Goal: Information Seeking & Learning: Learn about a topic

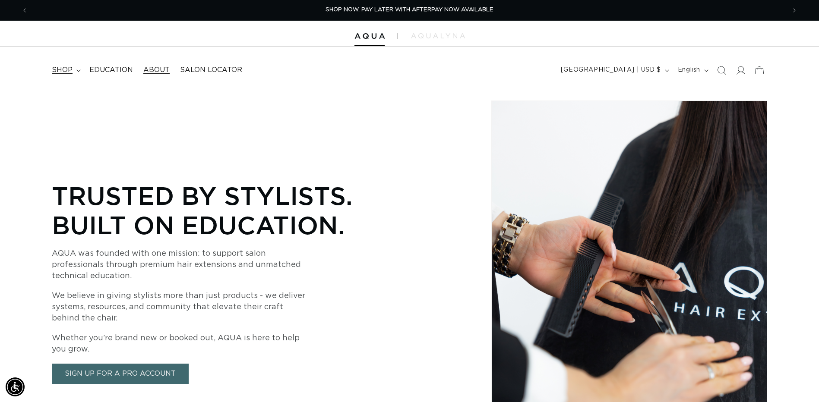
click at [77, 71] on icon at bounding box center [78, 71] width 4 height 3
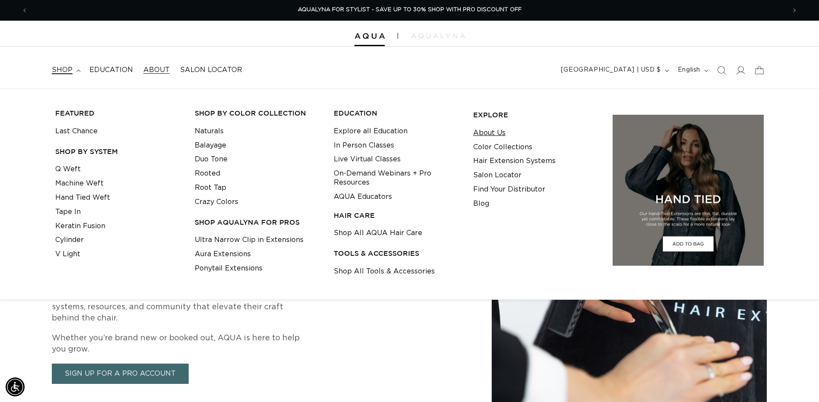
click at [494, 135] on link "About Us" at bounding box center [489, 133] width 32 height 14
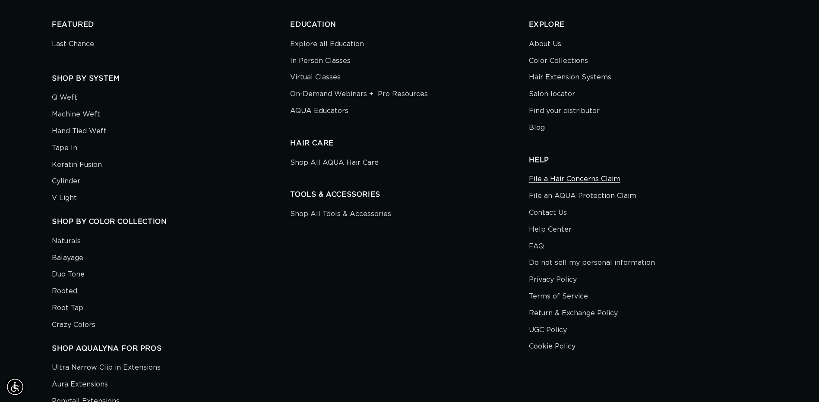
click at [561, 181] on link "File a Hair Concerns Claim" at bounding box center [575, 180] width 92 height 15
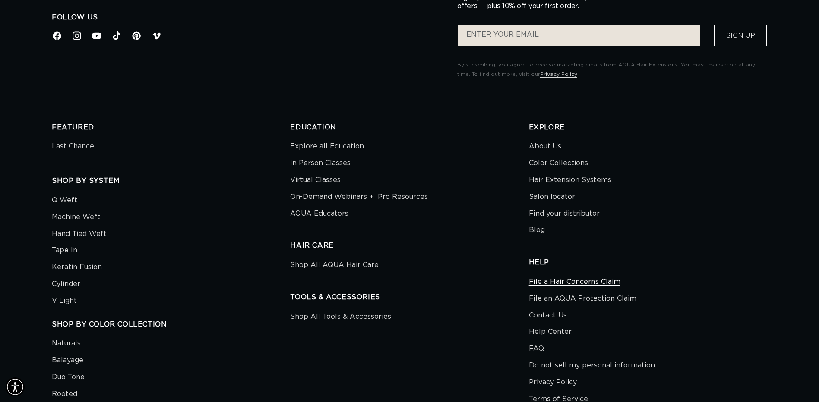
scroll to position [950, 0]
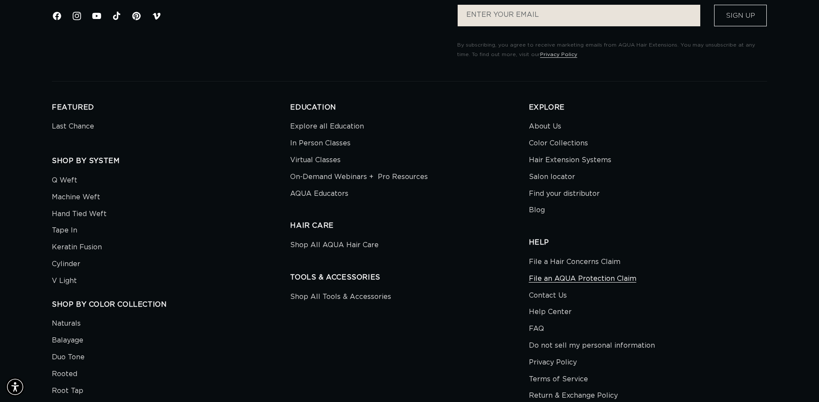
click at [584, 282] on link "File an AQUA Protection Claim" at bounding box center [583, 279] width 108 height 17
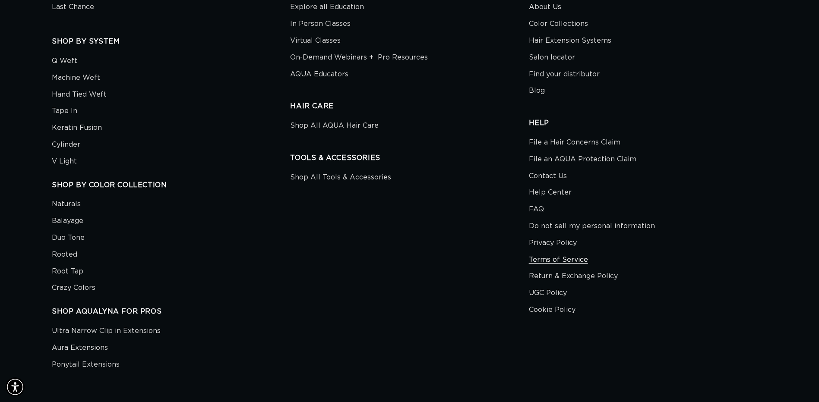
scroll to position [0, 758]
click at [553, 261] on link "Terms of Service" at bounding box center [558, 260] width 59 height 17
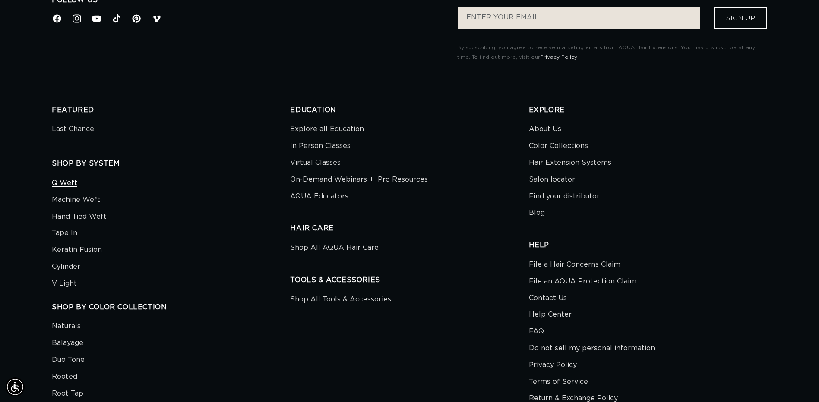
click at [69, 177] on link "Q Weft" at bounding box center [64, 184] width 25 height 15
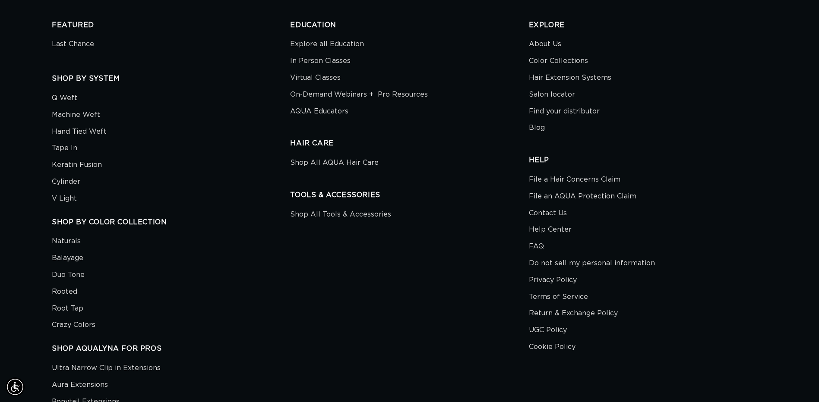
scroll to position [4880, 0]
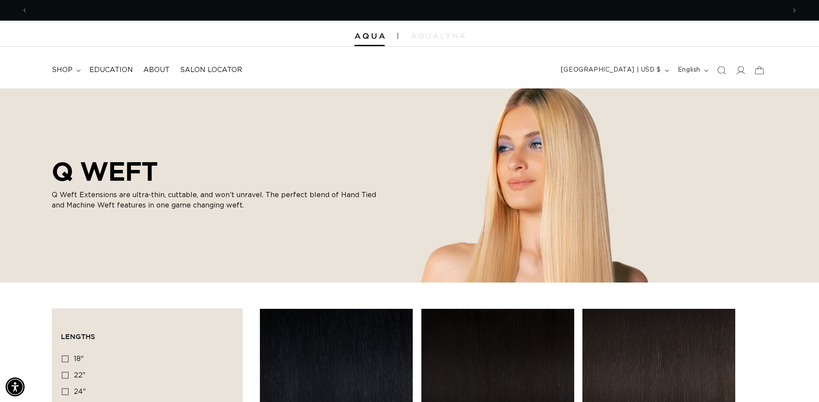
scroll to position [0, 758]
click at [150, 69] on span "About" at bounding box center [156, 70] width 26 height 9
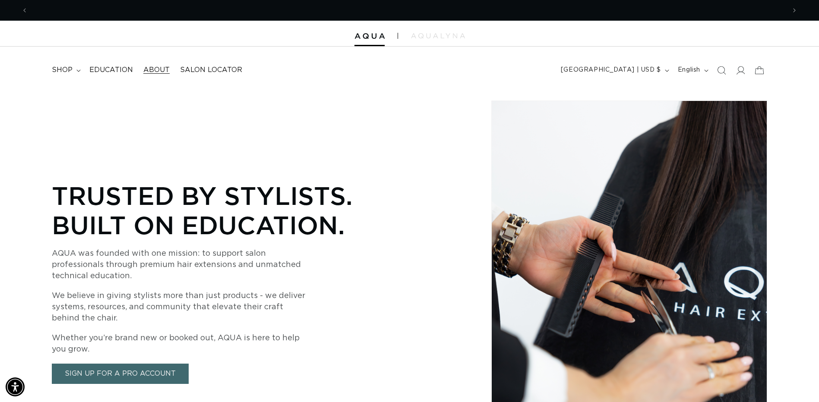
scroll to position [0, 758]
click at [70, 67] on span "shop" at bounding box center [62, 70] width 21 height 9
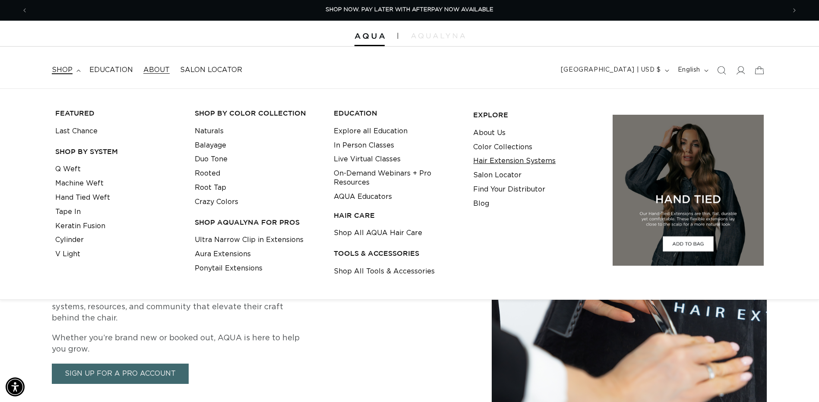
click at [491, 158] on link "Hair Extension Systems" at bounding box center [514, 161] width 82 height 14
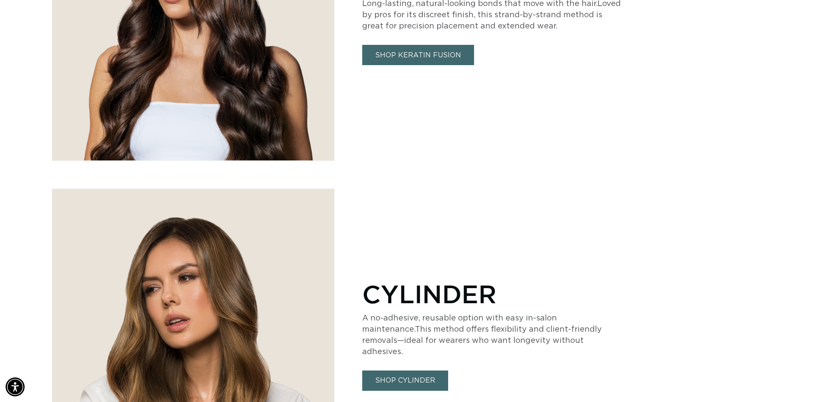
click at [809, 155] on div "KERATIN FUSION Long-lasting, natural-looking bonds that move with the hair.Love…" at bounding box center [409, 15] width 819 height 293
drag, startPoint x: 809, startPoint y: 155, endPoint x: 807, endPoint y: 149, distance: 6.4
click at [808, 150] on div "KERATIN FUSION Long-lasting, natural-looking bonds that move with the hair.Love…" at bounding box center [409, 15] width 819 height 293
click at [804, 140] on div "KERATIN FUSION Long-lasting, natural-looking bonds that move with the hair.Love…" at bounding box center [409, 15] width 819 height 293
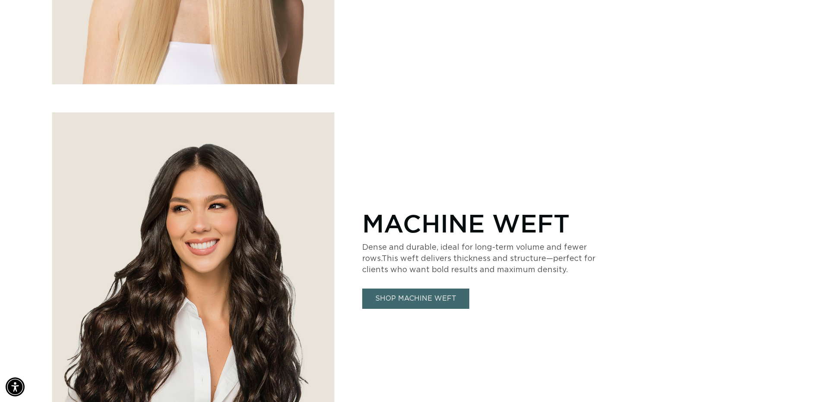
drag, startPoint x: 819, startPoint y: 78, endPoint x: 820, endPoint y: 86, distance: 8.0
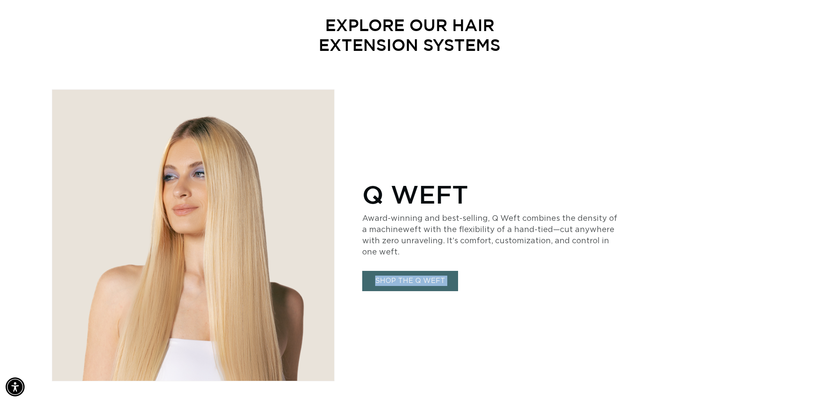
click at [496, 282] on div "Q WEFT Award-winning and best-selling, Q Weft combines the density of a machine…" at bounding box center [564, 235] width 405 height 293
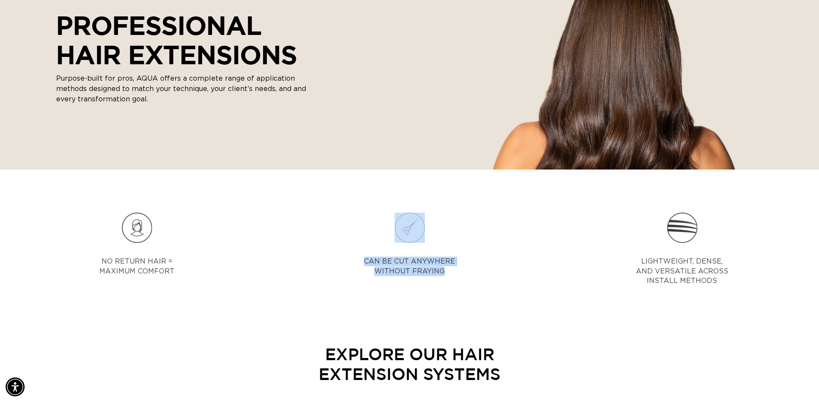
drag, startPoint x: 338, startPoint y: 195, endPoint x: 452, endPoint y: 274, distance: 139.0
drag, startPoint x: 452, startPoint y: 274, endPoint x: 483, endPoint y: 269, distance: 31.5
click at [483, 271] on div "CAN BE CUT ANYWHERE WITHOUT FRAYING" at bounding box center [409, 253] width 170 height 80
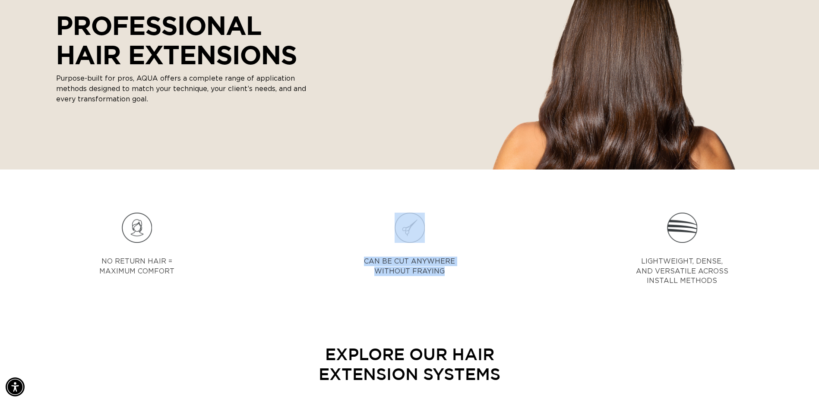
click at [412, 249] on div "CAN BE CUT ANYWHERE WITHOUT FRAYING" at bounding box center [409, 253] width 170 height 80
drag, startPoint x: 351, startPoint y: 198, endPoint x: 456, endPoint y: 272, distance: 128.9
click at [456, 272] on div "NO RETURN HAIR = MAXIMUM COMFORT CAN BE CUT ANYWHERE WITHOUT FRAYING LIGHTWEIGH…" at bounding box center [409, 257] width 819 height 120
click at [456, 272] on div "CAN BE CUT ANYWHERE WITHOUT FRAYING" at bounding box center [409, 253] width 170 height 80
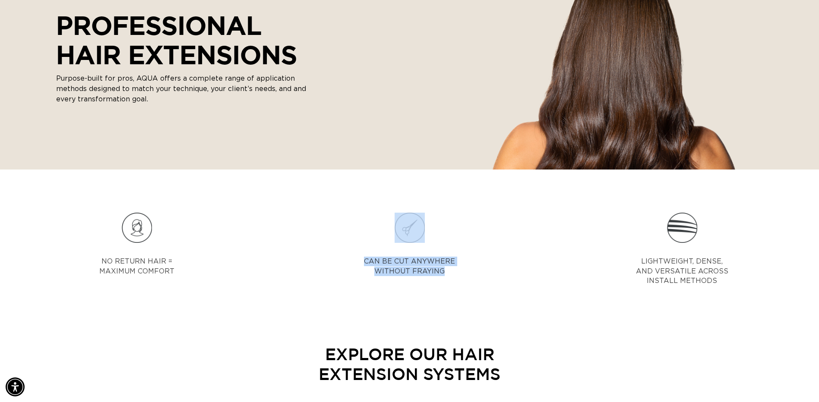
drag, startPoint x: 356, startPoint y: 196, endPoint x: 450, endPoint y: 272, distance: 120.8
click at [450, 272] on p "CAN BE CUT ANYWHERE WITHOUT FRAYING" at bounding box center [409, 266] width 91 height 19
click at [454, 273] on p "CAN BE CUT ANYWHERE WITHOUT FRAYING" at bounding box center [409, 266] width 91 height 19
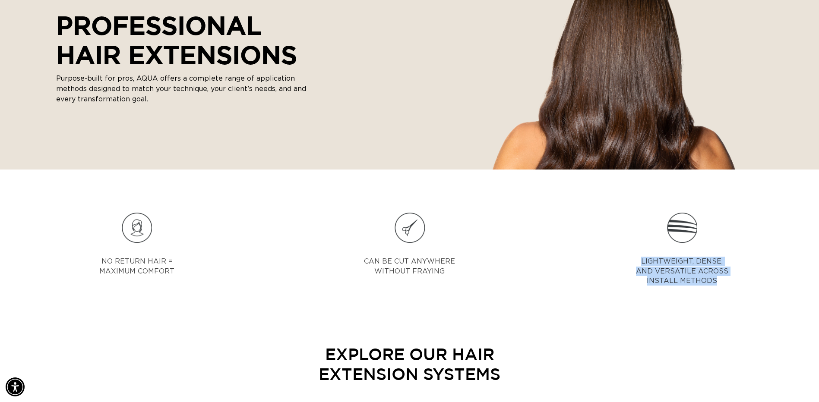
drag, startPoint x: 642, startPoint y: 263, endPoint x: 715, endPoint y: 277, distance: 74.3
click at [715, 277] on p "LIGHTWEIGHT, DENSE, AND VERSATILE ACROSS INSTALL METHODS" at bounding box center [682, 271] width 108 height 29
copy p "LIGHTWEIGHT, DENSE, AND VERSATILE ACROSS INSTALL METHODS"
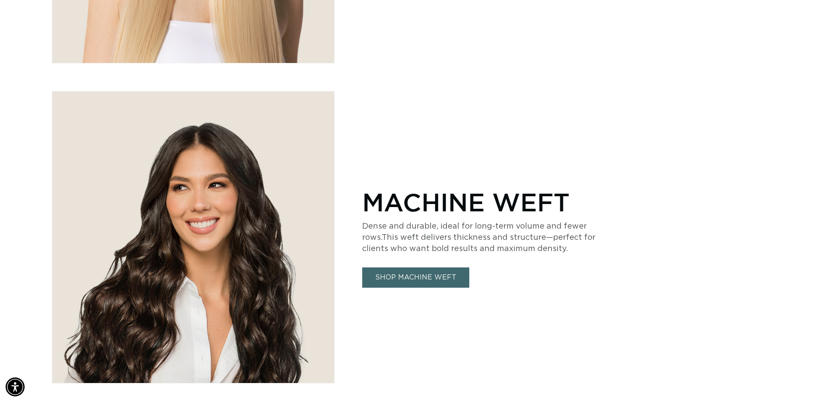
scroll to position [0, 0]
click at [364, 225] on p "Dense and durable, ideal for long-term volume and fewer rows.This weft delivers…" at bounding box center [491, 238] width 259 height 34
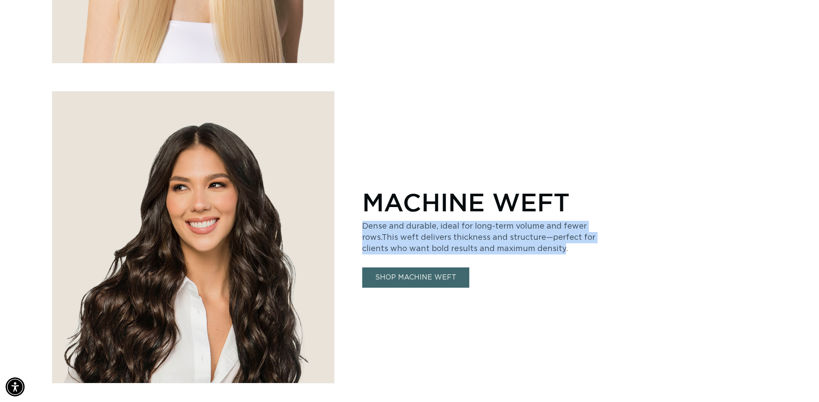
drag, startPoint x: 364, startPoint y: 225, endPoint x: 491, endPoint y: 247, distance: 128.5
click at [491, 247] on p "Dense and durable, ideal for long-term volume and fewer rows.This weft delivers…" at bounding box center [491, 238] width 259 height 34
copy p "Dense and durable, ideal for long-term volume and fewer rows.This weft delivers…"
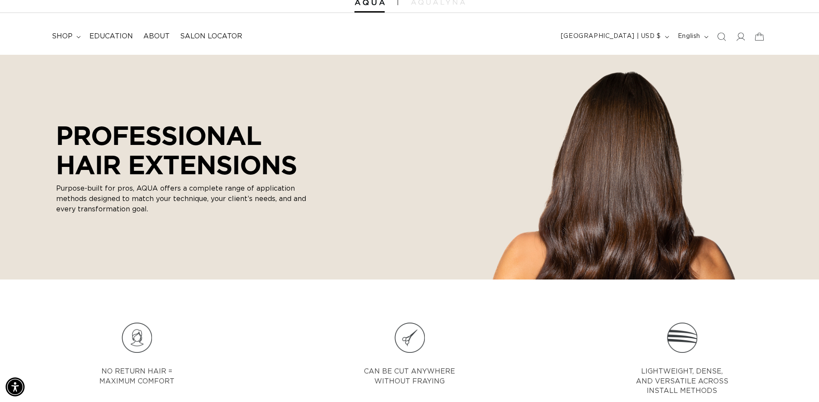
scroll to position [0, 0]
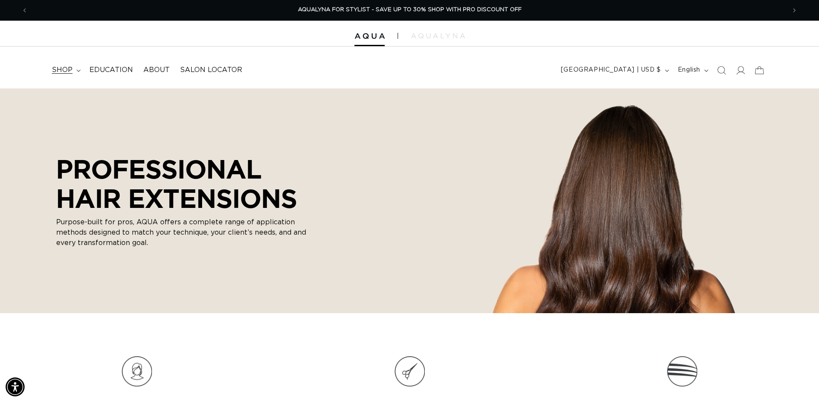
click at [76, 69] on summary "shop" at bounding box center [66, 69] width 38 height 19
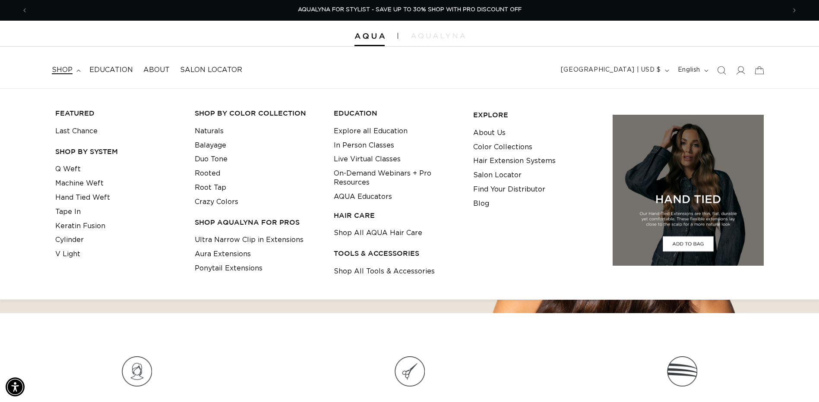
click at [67, 68] on span "shop" at bounding box center [62, 70] width 21 height 9
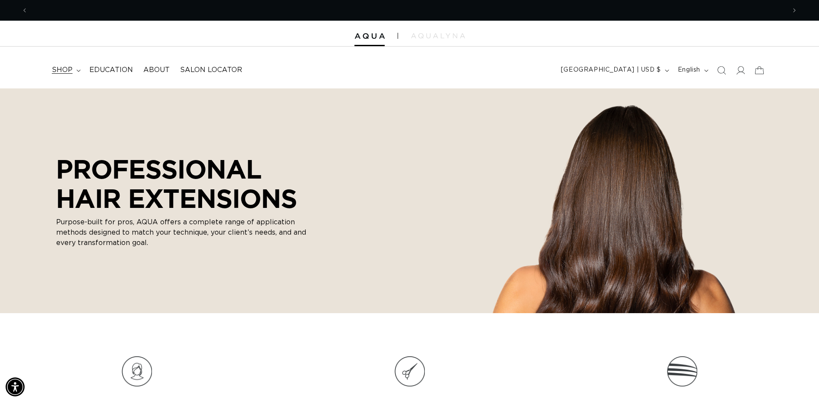
click at [66, 68] on span "shop" at bounding box center [62, 70] width 21 height 9
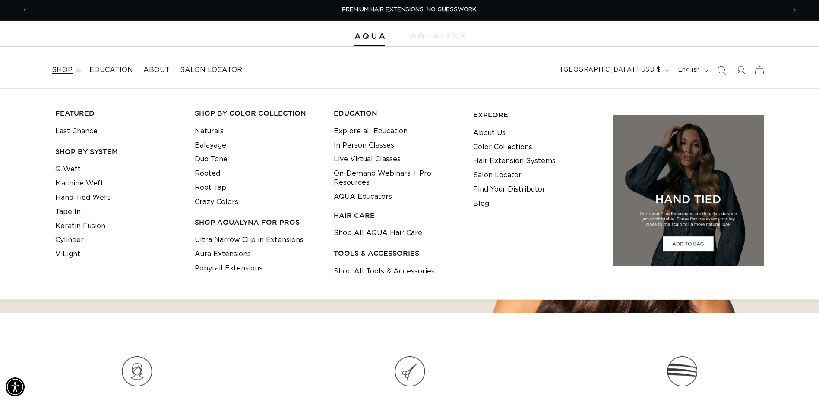
click at [88, 132] on link "Last Chance" at bounding box center [76, 131] width 42 height 14
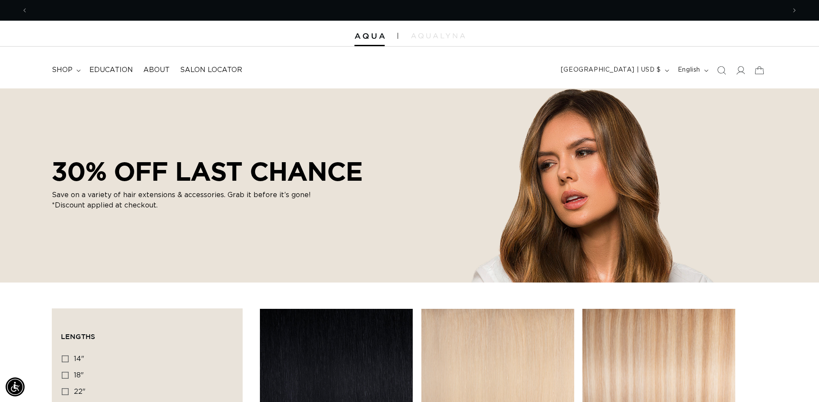
scroll to position [0, 1516]
click at [159, 71] on span "About" at bounding box center [156, 70] width 26 height 9
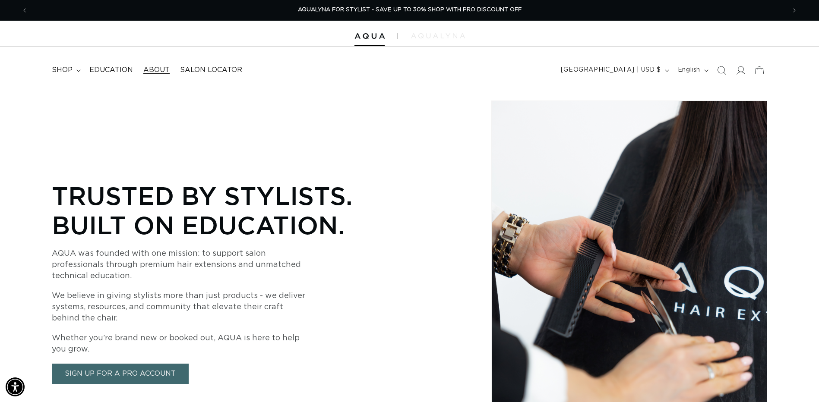
click at [433, 35] on img at bounding box center [438, 35] width 54 height 5
